Goal: Task Accomplishment & Management: Complete application form

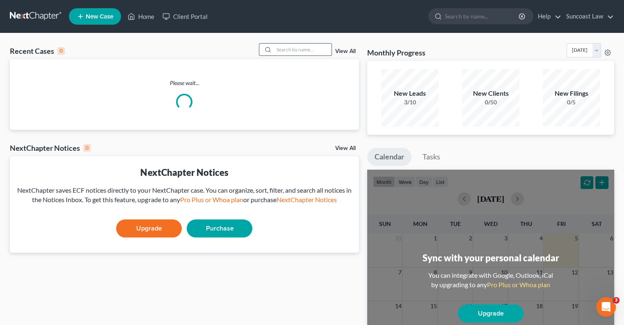
click at [277, 48] on input "search" at bounding box center [302, 49] width 57 height 12
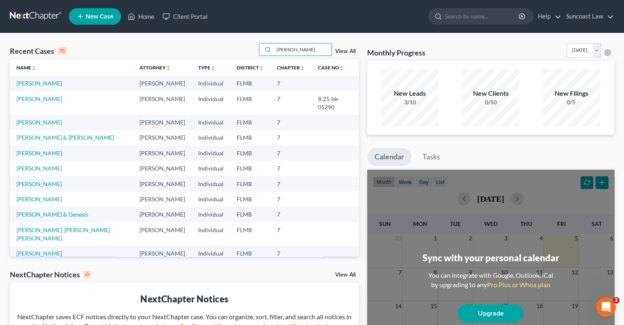
type input "[PERSON_NAME]"
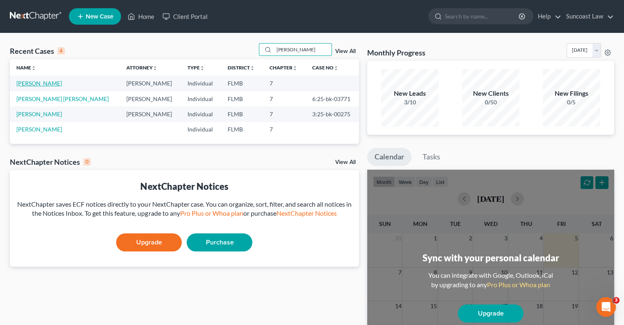
click at [28, 80] on link "[PERSON_NAME]" at bounding box center [39, 83] width 46 height 7
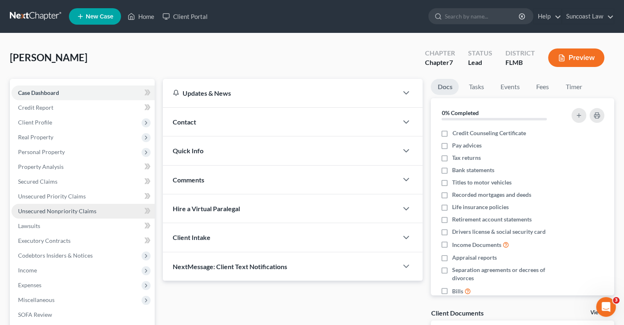
click at [91, 215] on link "Unsecured Nonpriority Claims" at bounding box center [82, 211] width 143 height 15
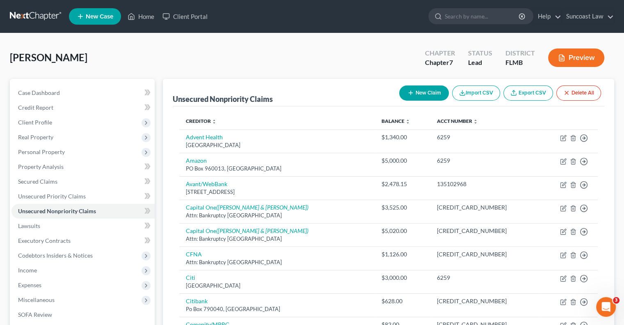
click at [410, 95] on icon "button" at bounding box center [410, 92] width 7 height 7
select select "0"
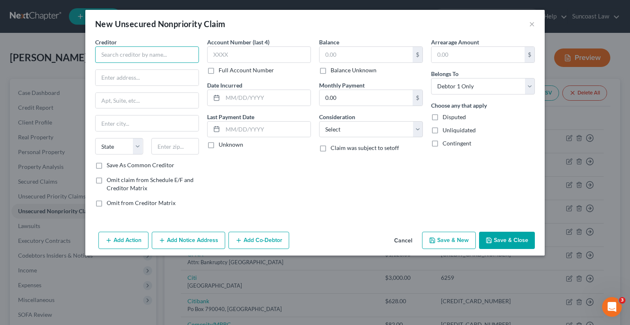
click at [142, 56] on input "text" at bounding box center [147, 54] width 104 height 16
type input "DHA Attorney"
click at [107, 178] on label "Omit claim from Schedule E/F and Creditor Matrix" at bounding box center [153, 184] width 92 height 16
click at [110, 178] on input "Omit claim from Schedule E/F and Creditor Matrix" at bounding box center [112, 178] width 5 height 5
checkbox input "true"
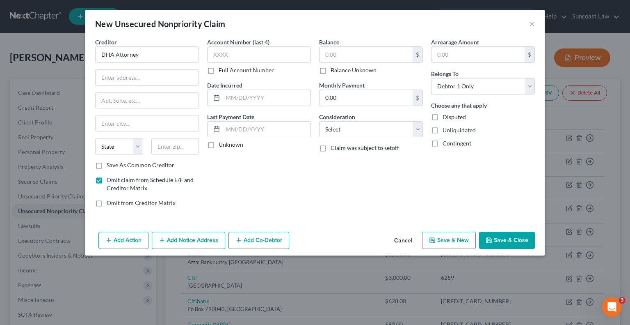
click at [107, 202] on label "Omit from Creditor Matrix" at bounding box center [141, 203] width 69 height 8
click at [110, 202] on input "Omit from Creditor Matrix" at bounding box center [112, 201] width 5 height 5
checkbox input "true"
click at [385, 126] on select "Select Cable / Satellite Services Collection Agency Credit Card Debt Debt Couns…" at bounding box center [371, 129] width 104 height 16
select select "16"
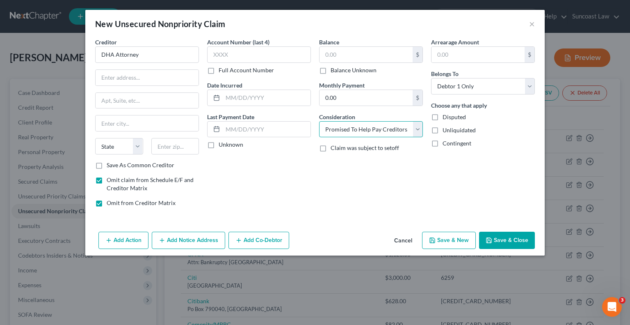
click at [319, 121] on select "Select Cable / Satellite Services Collection Agency Credit Card Debt Debt Couns…" at bounding box center [371, 129] width 104 height 16
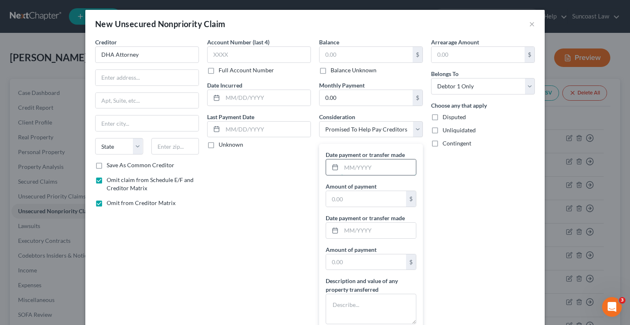
click at [368, 166] on input "text" at bounding box center [378, 167] width 75 height 16
type input "12/2024"
type input "1,300"
click at [340, 304] on textarea at bounding box center [371, 308] width 91 height 30
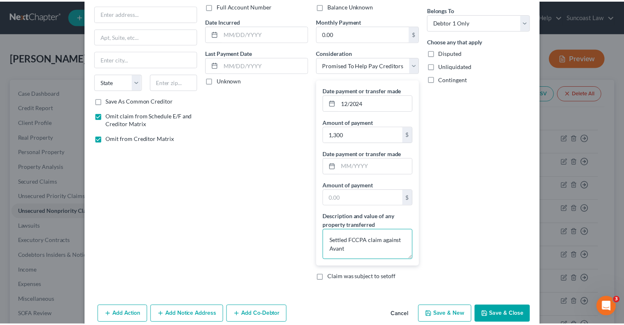
scroll to position [77, 0]
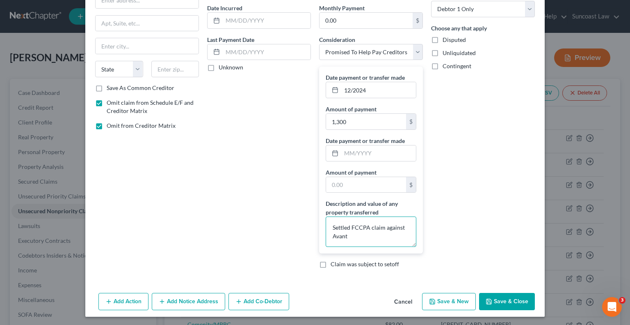
type textarea "Settled FCCPA claim against Avant"
click at [508, 305] on button "Save & Close" at bounding box center [507, 301] width 56 height 17
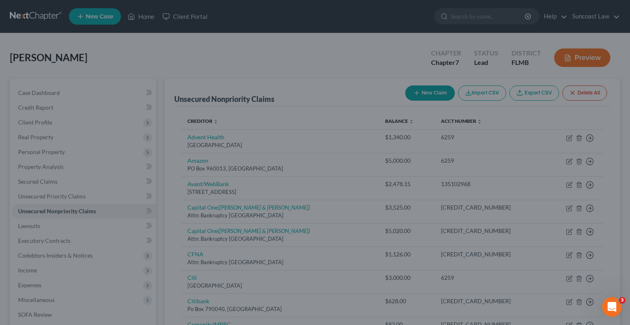
type input "0.00"
type input "1,300.00"
